Goal: Task Accomplishment & Management: Use online tool/utility

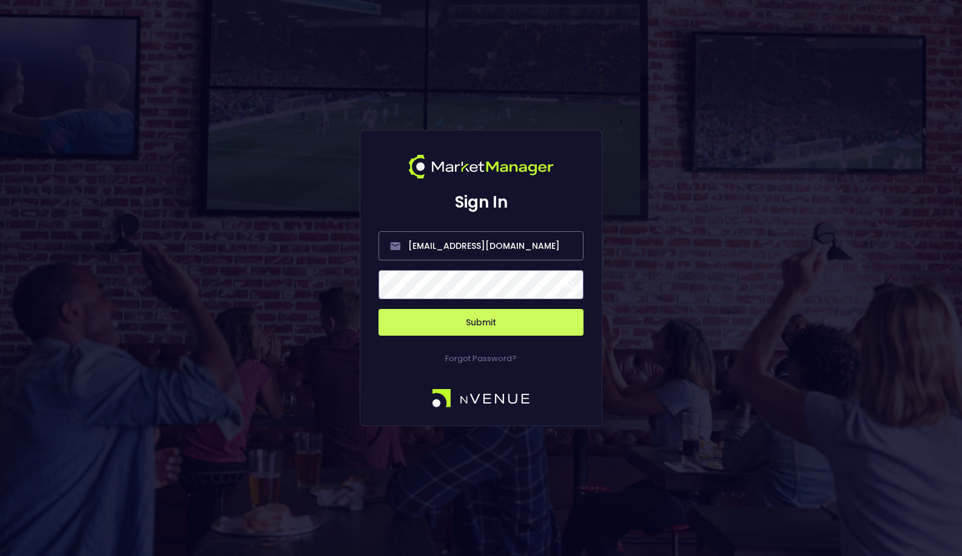
click at [496, 323] on button "Submit" at bounding box center [481, 322] width 205 height 27
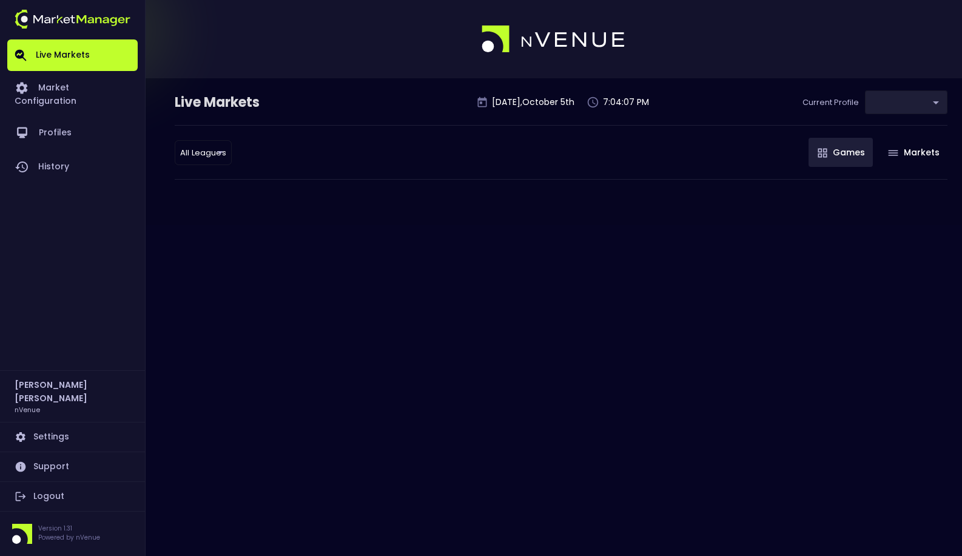
type input "0a763355-b225-40e6-8c79-2dda4ec7b2cf"
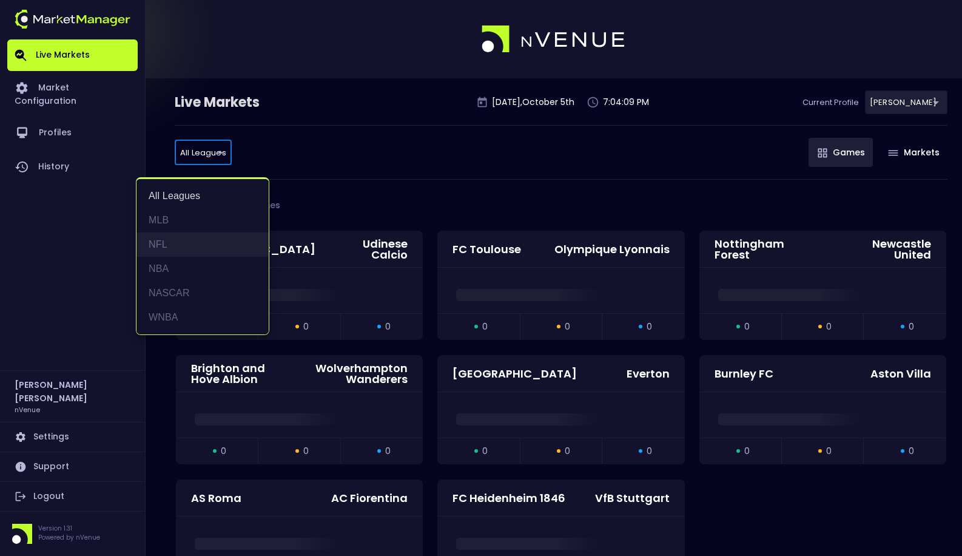
click at [197, 244] on li "NFL" at bounding box center [202, 244] width 132 height 24
type input "NFL"
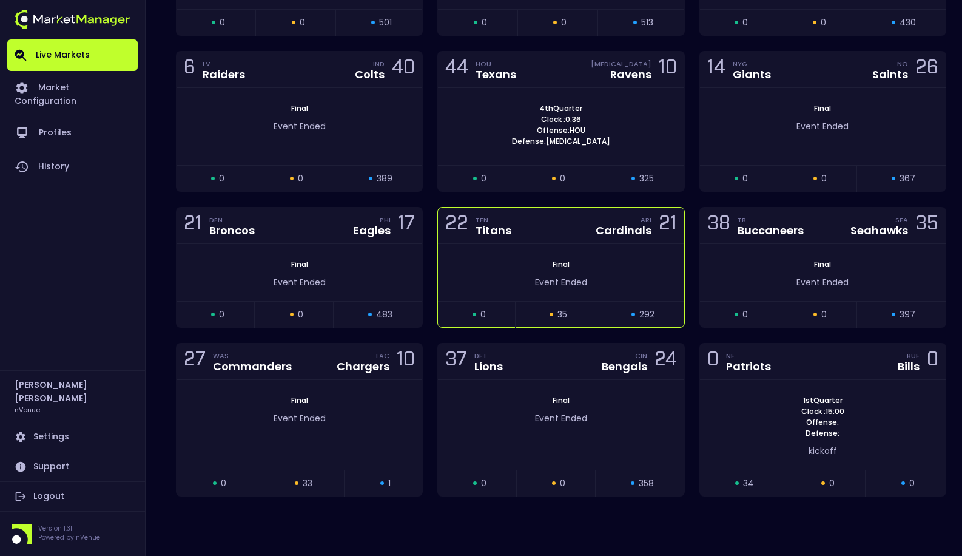
scroll to position [337, 0]
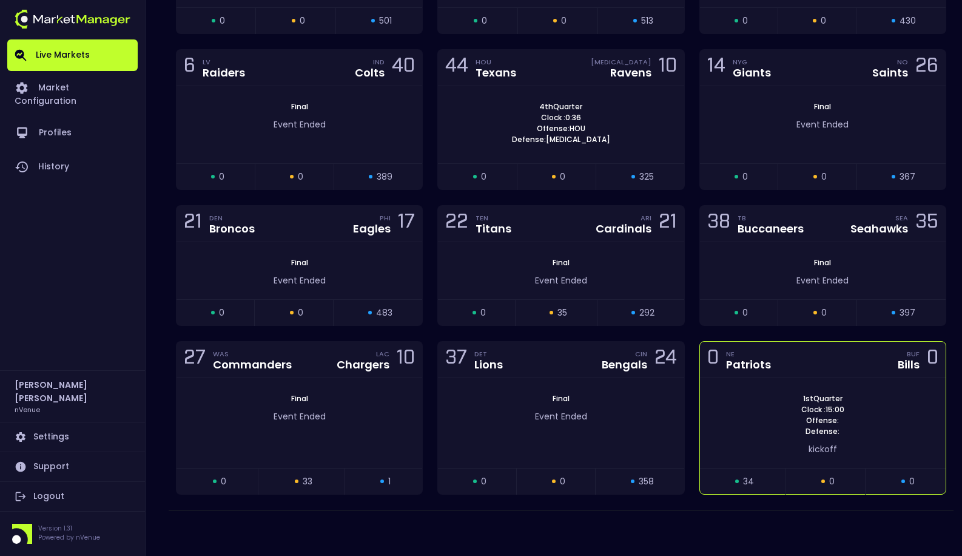
click at [844, 402] on span "1st Quarter" at bounding box center [823, 398] width 47 height 11
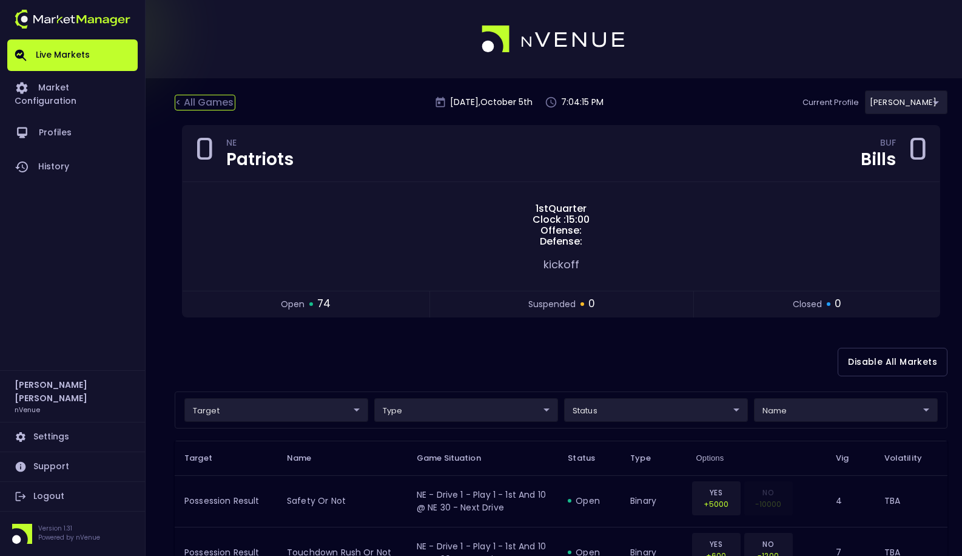
click at [211, 109] on div "< All Games" at bounding box center [205, 103] width 61 height 16
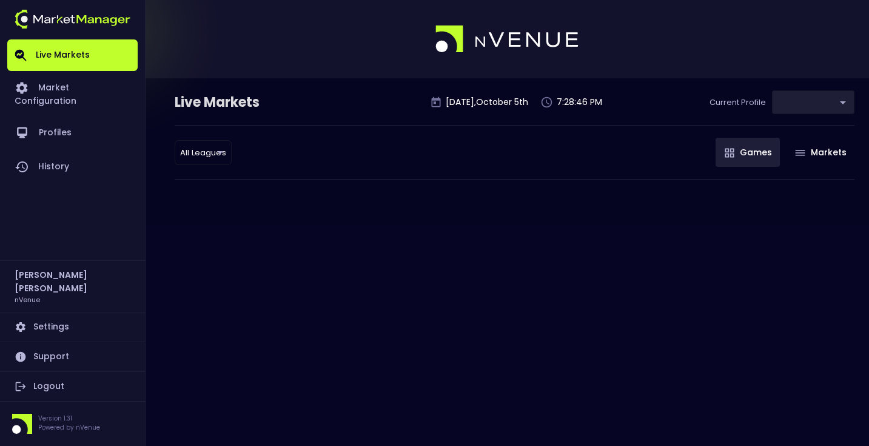
type input "0a763355-b225-40e6-8c79-2dda4ec7b2cf"
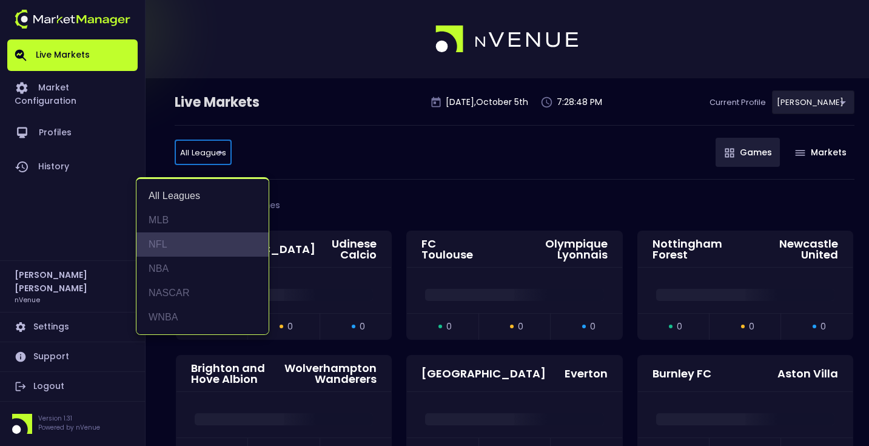
click at [198, 241] on li "NFL" at bounding box center [202, 244] width 132 height 24
type input "NFL"
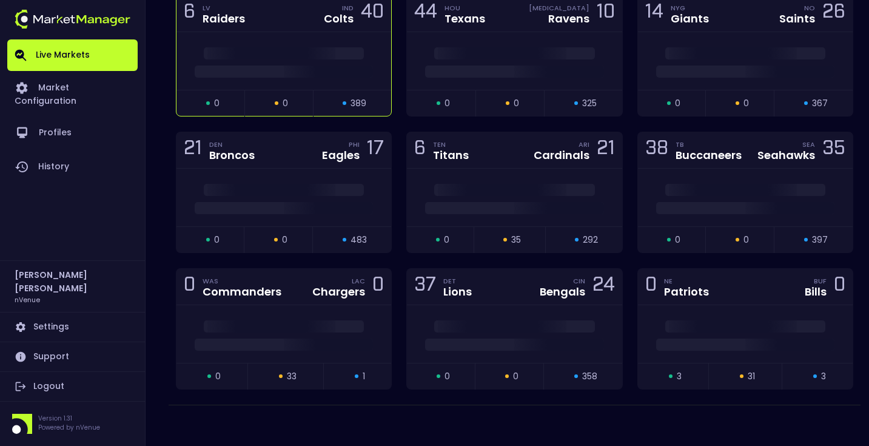
scroll to position [377, 0]
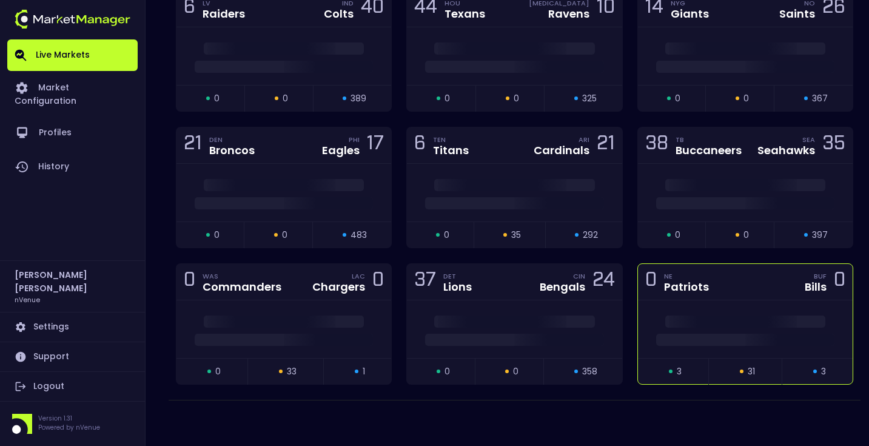
click at [716, 304] on div at bounding box center [745, 329] width 215 height 58
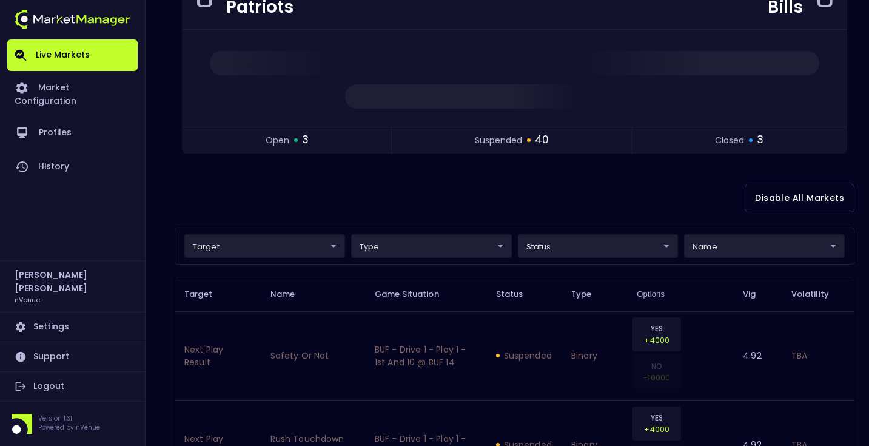
scroll to position [179, 0]
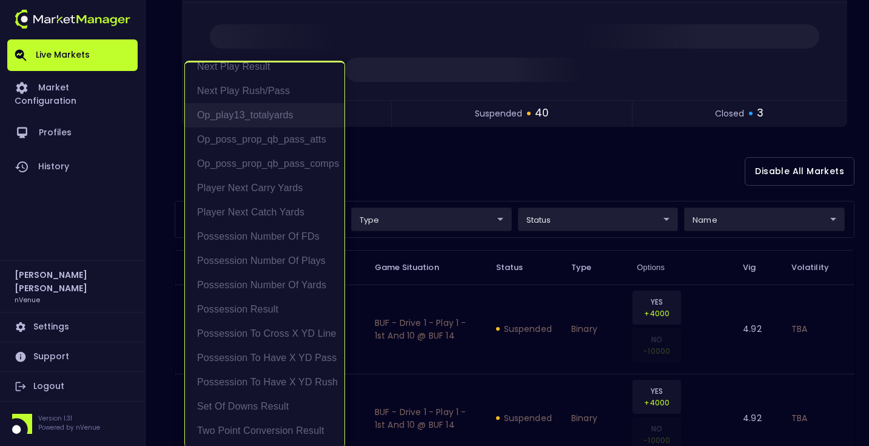
scroll to position [2, 0]
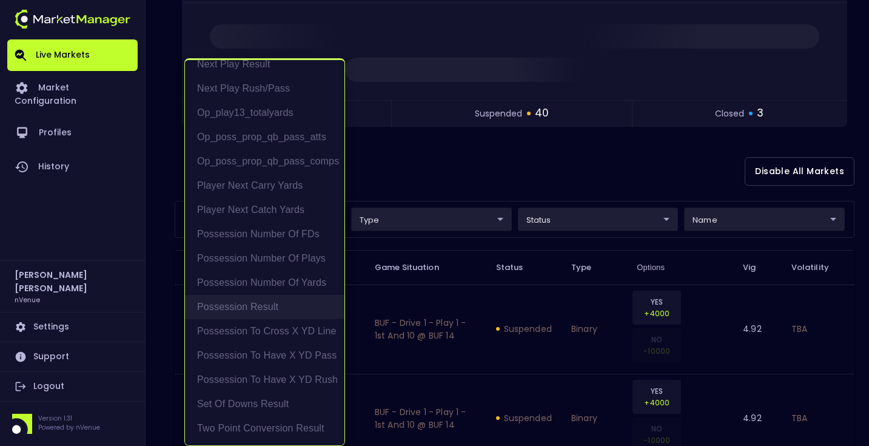
click at [295, 309] on li "Possession Result" at bounding box center [265, 307] width 160 height 24
type input "Possession Result"
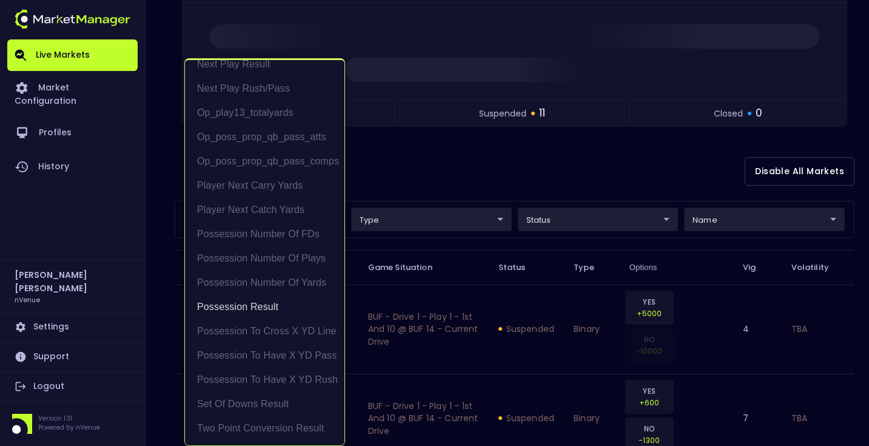
click at [455, 179] on div at bounding box center [434, 223] width 869 height 446
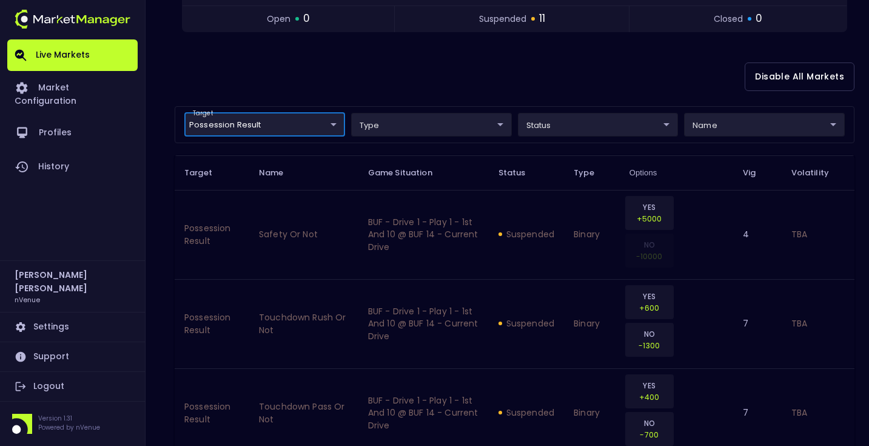
scroll to position [220, 0]
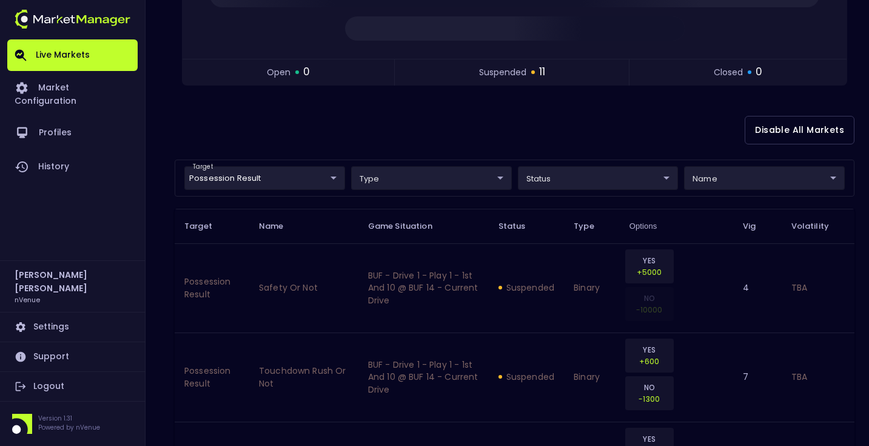
click at [422, 139] on div "Disable All Markets" at bounding box center [515, 130] width 680 height 59
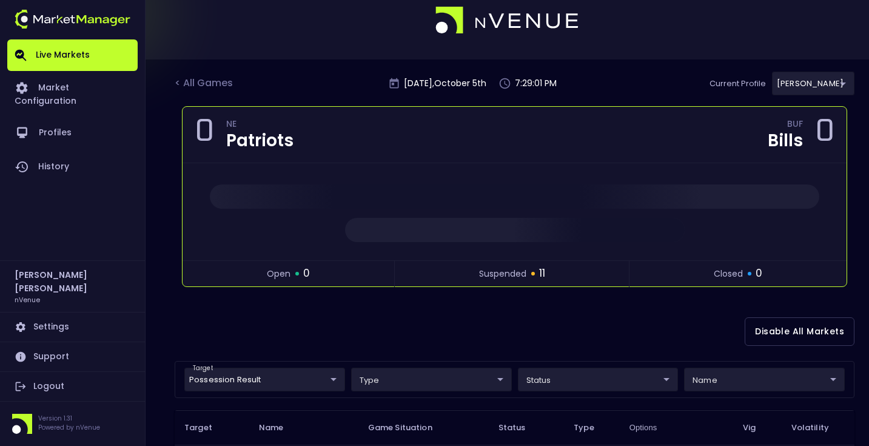
scroll to position [231, 0]
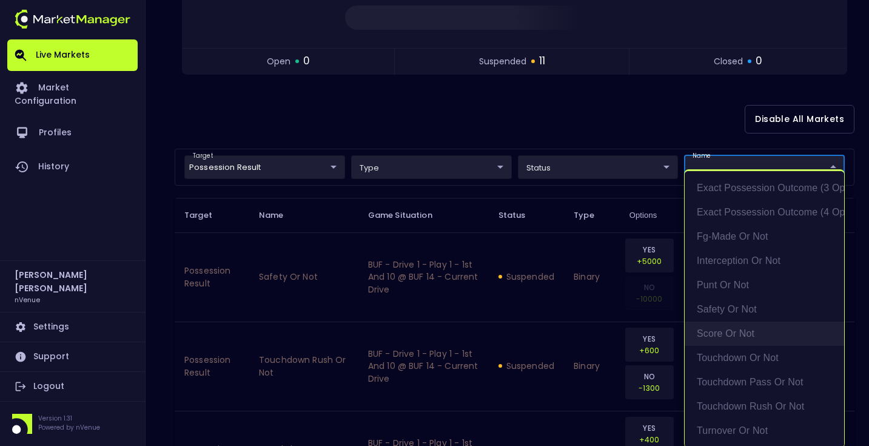
click at [764, 329] on li "score or not" at bounding box center [765, 334] width 160 height 24
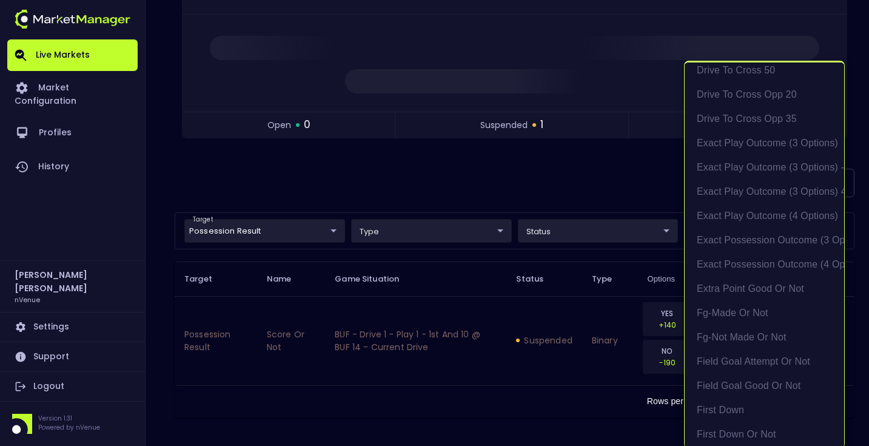
scroll to position [857, 0]
click at [777, 264] on li "exact possession outcome (4 options)" at bounding box center [765, 266] width 160 height 24
type input "score or not,exact possession outcome (4 options)"
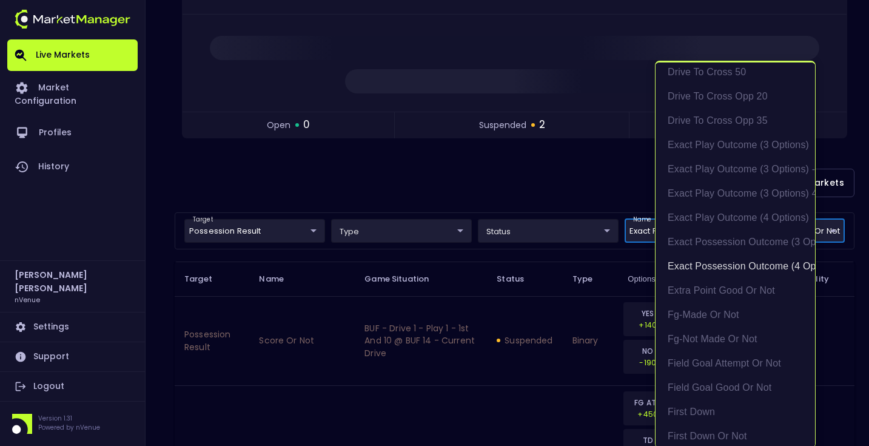
click at [577, 189] on div at bounding box center [434, 223] width 869 height 446
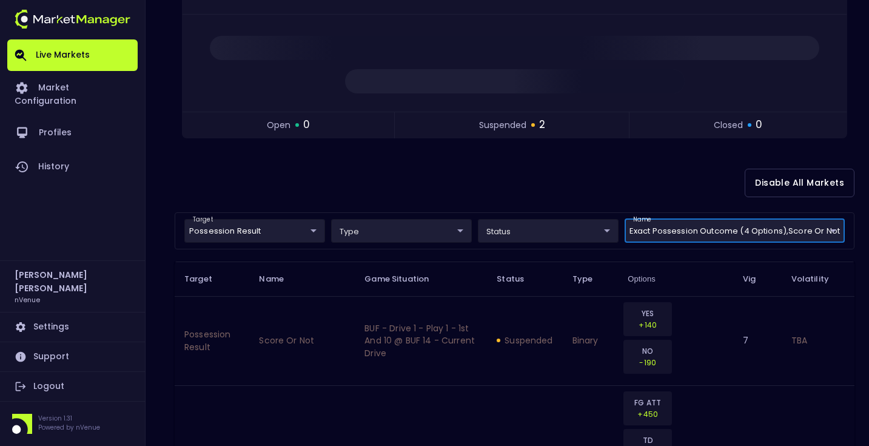
scroll to position [0, 0]
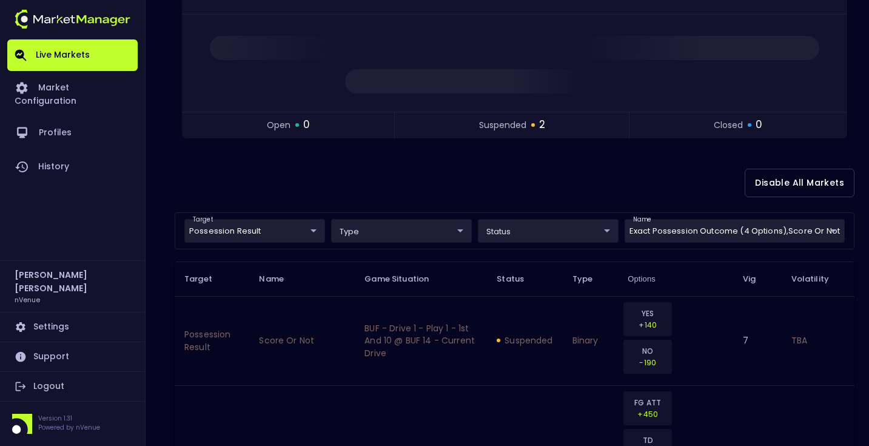
click at [577, 189] on div "Disable All Markets" at bounding box center [515, 182] width 680 height 59
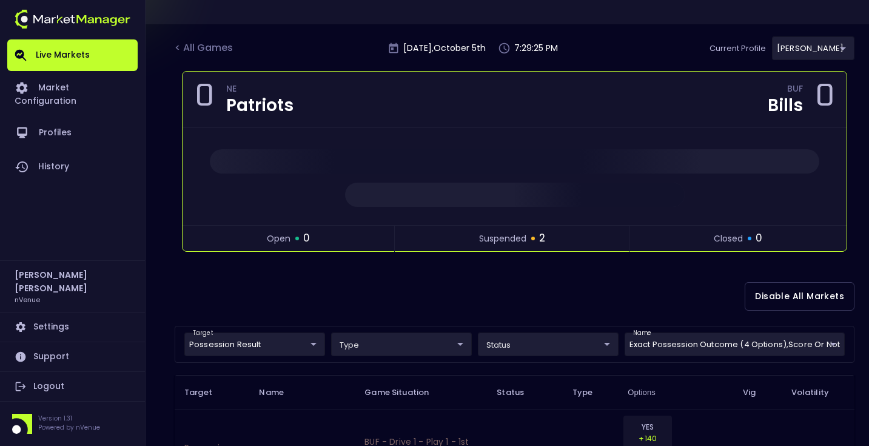
scroll to position [90, 0]
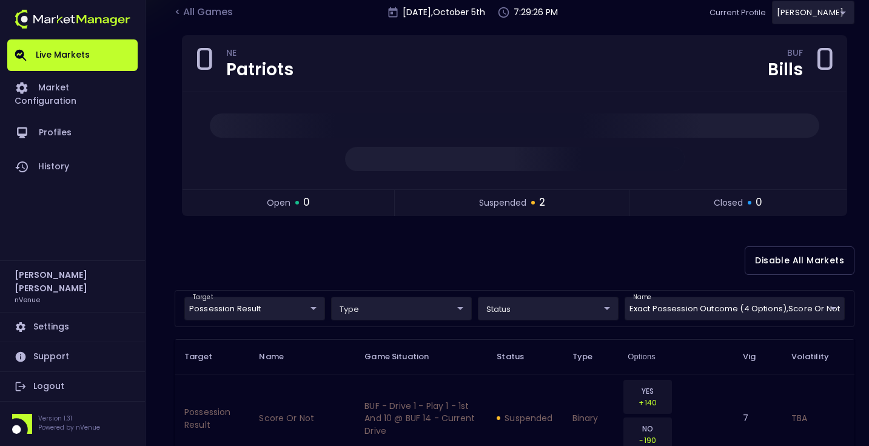
click at [578, 236] on div "Disable All Markets" at bounding box center [515, 260] width 680 height 59
